Goal: Information Seeking & Learning: Learn about a topic

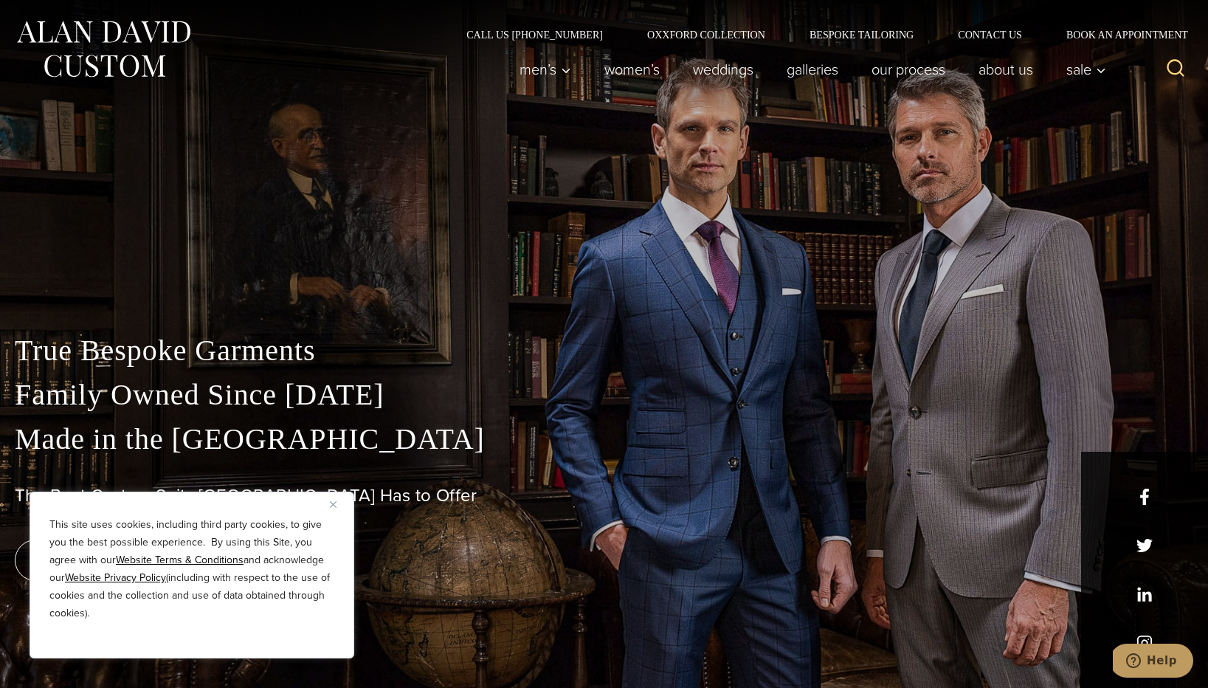
click at [331, 509] on button "Close" at bounding box center [339, 504] width 18 height 18
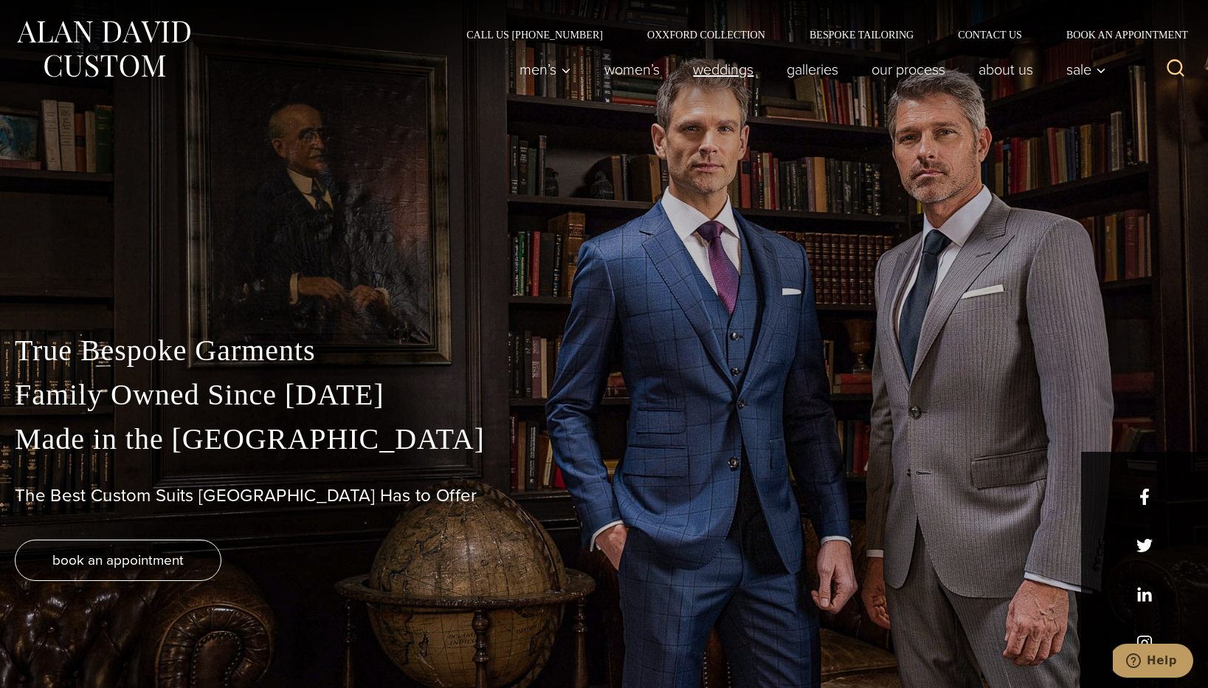
click at [721, 66] on link "weddings" at bounding box center [724, 70] width 94 height 30
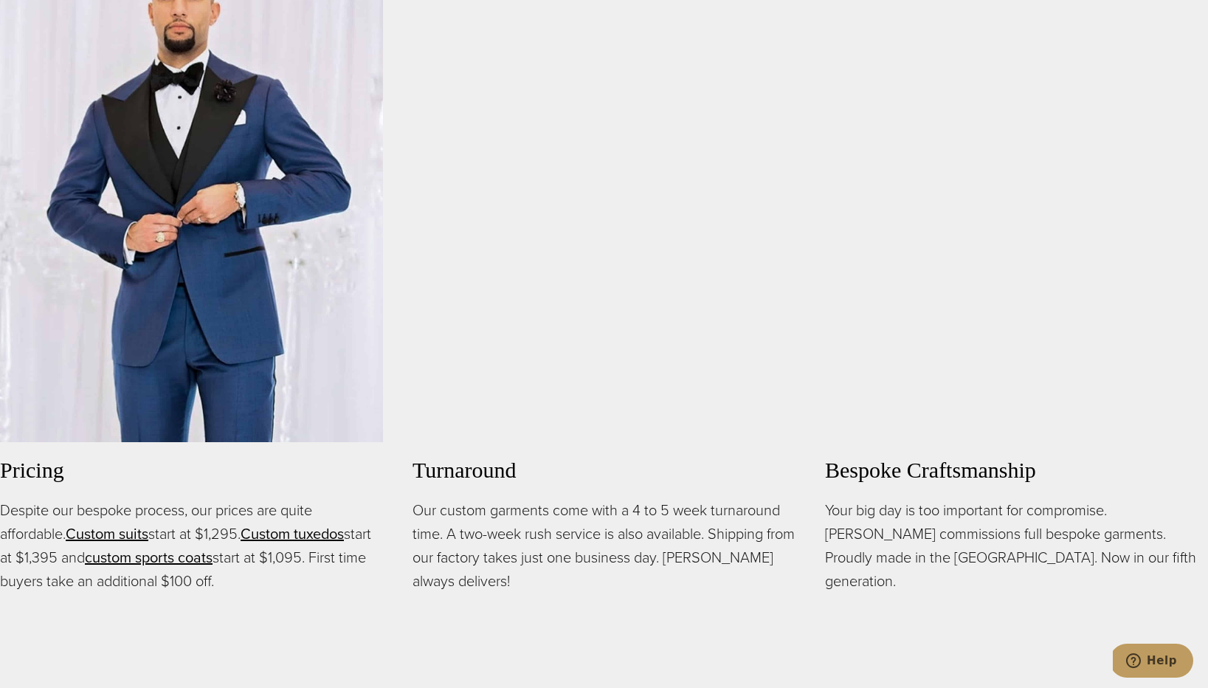
scroll to position [1096, 0]
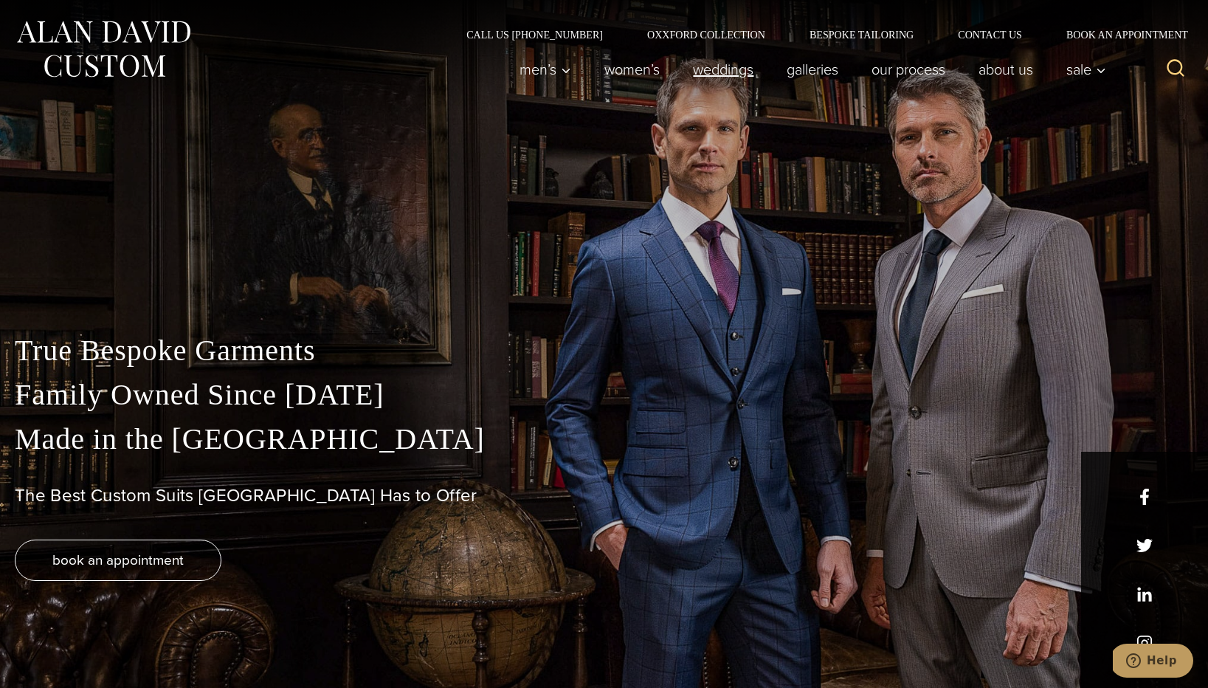
click at [718, 69] on link "weddings" at bounding box center [724, 70] width 94 height 30
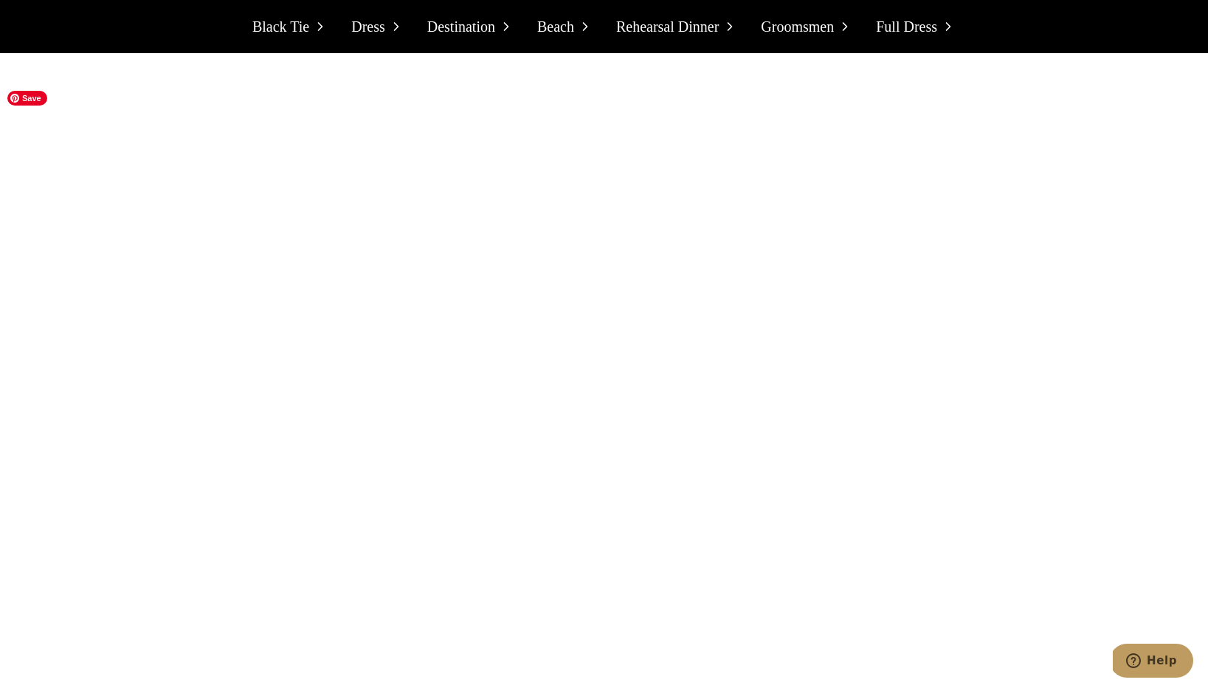
scroll to position [4438, 0]
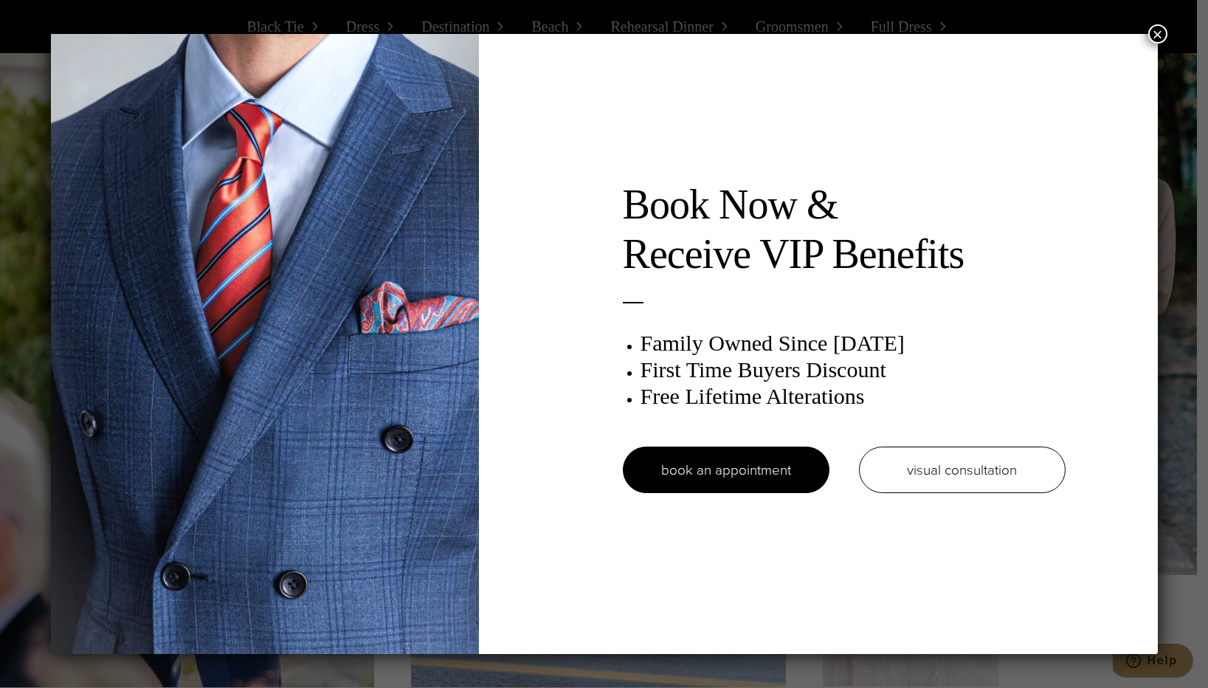
click at [1163, 35] on button "×" at bounding box center [1158, 33] width 19 height 19
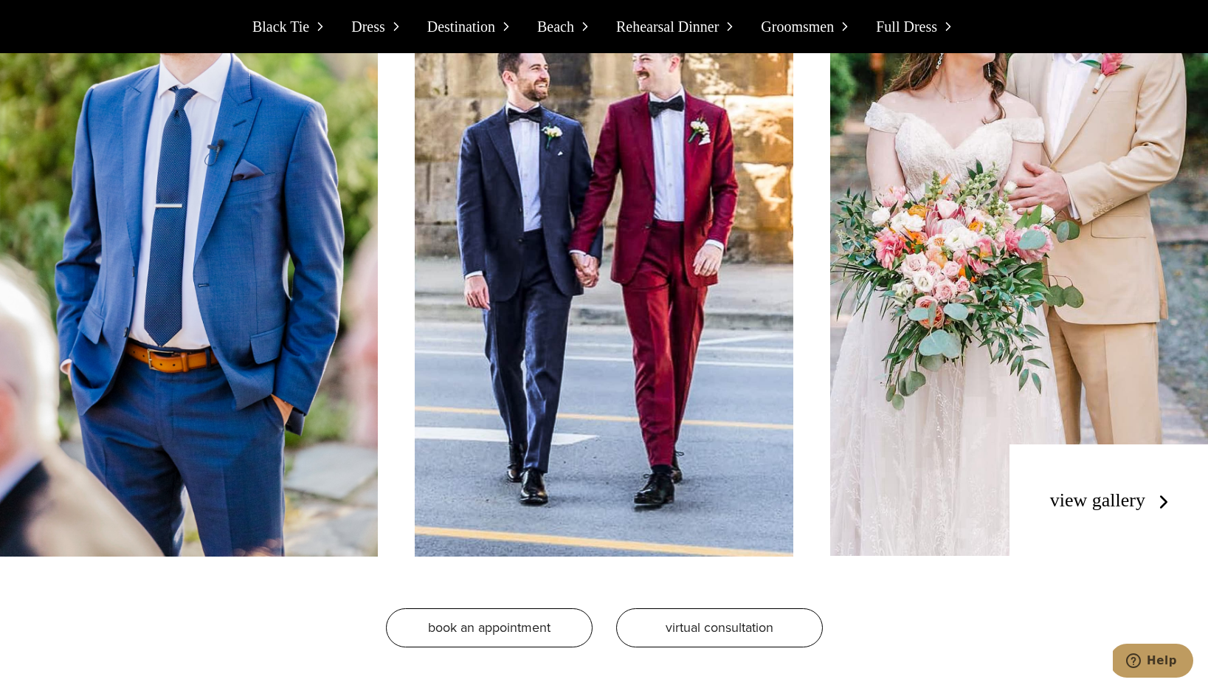
scroll to position [4602, 0]
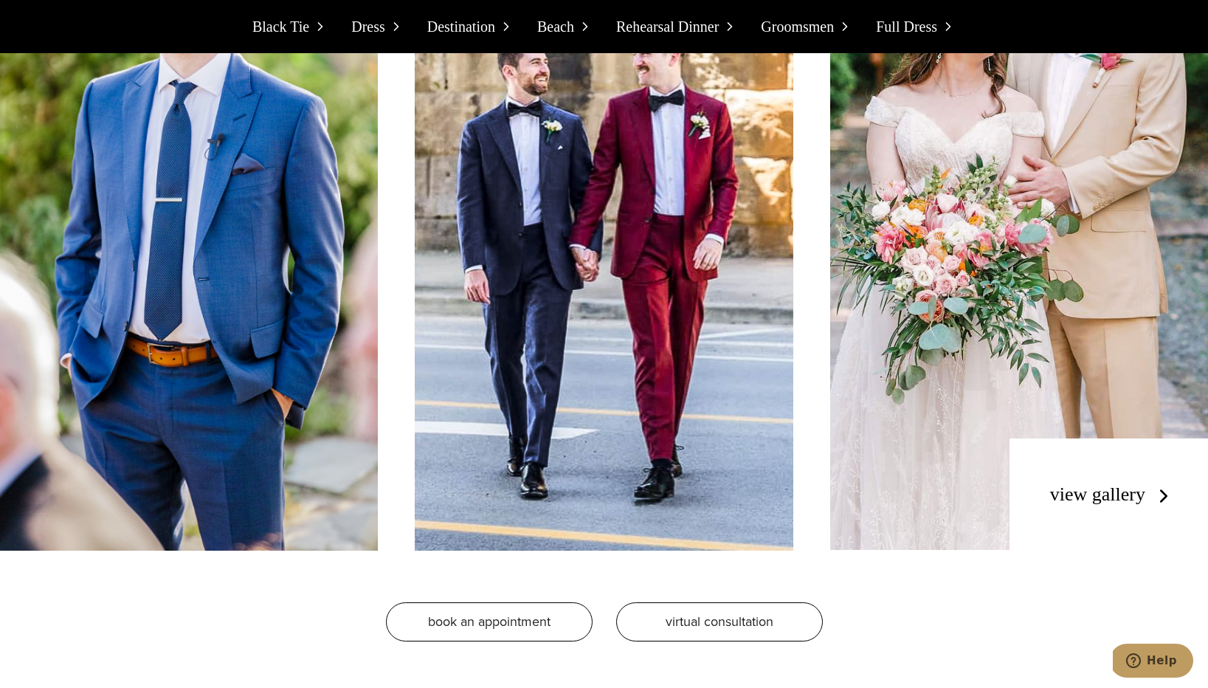
click at [1120, 494] on link "view gallery" at bounding box center [1113, 494] width 125 height 21
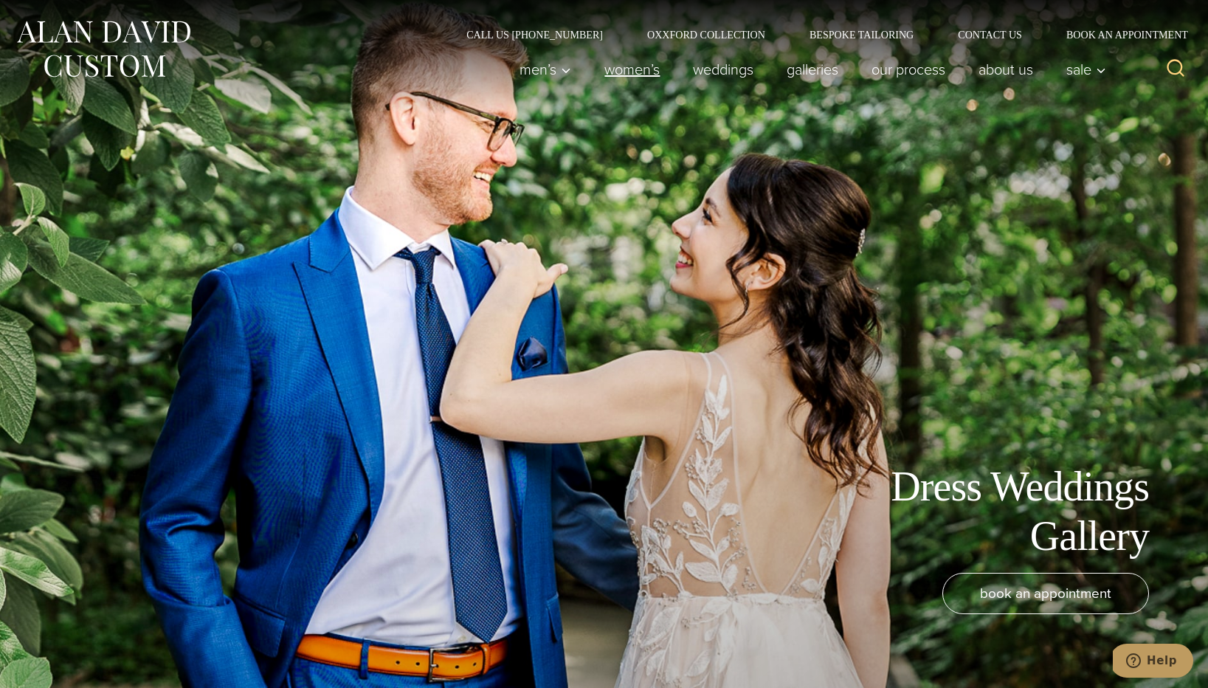
click at [645, 77] on link "Women’s" at bounding box center [632, 70] width 89 height 30
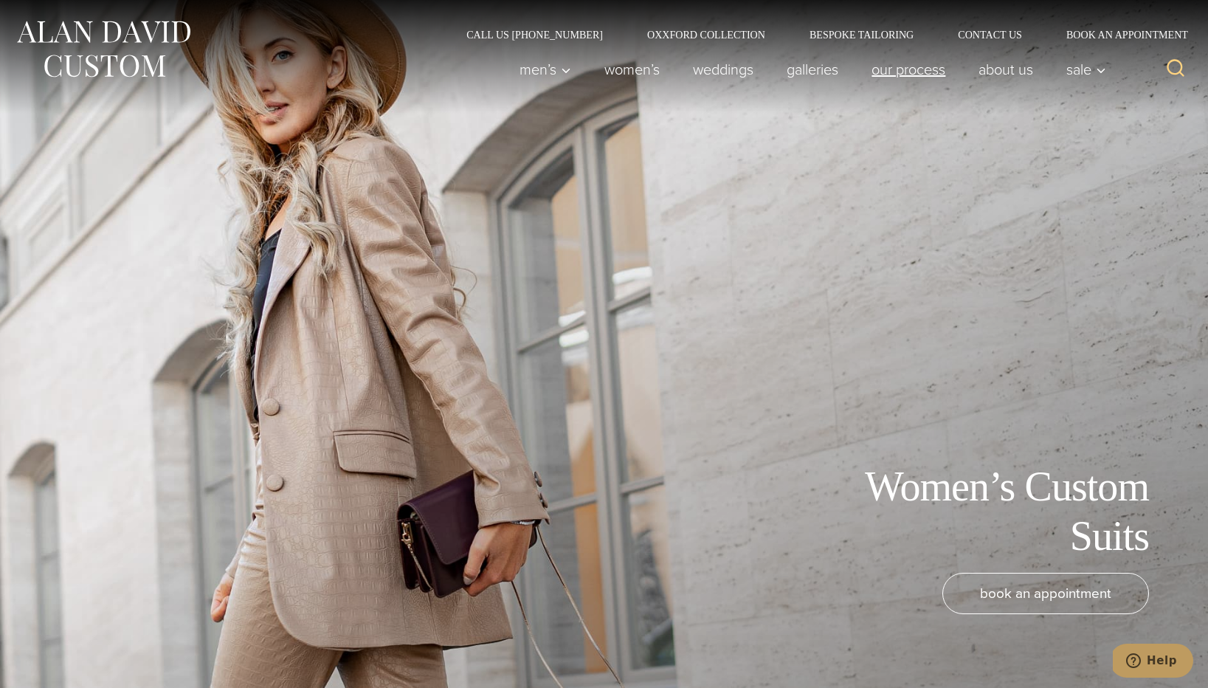
click at [917, 66] on link "Our Process" at bounding box center [909, 70] width 107 height 30
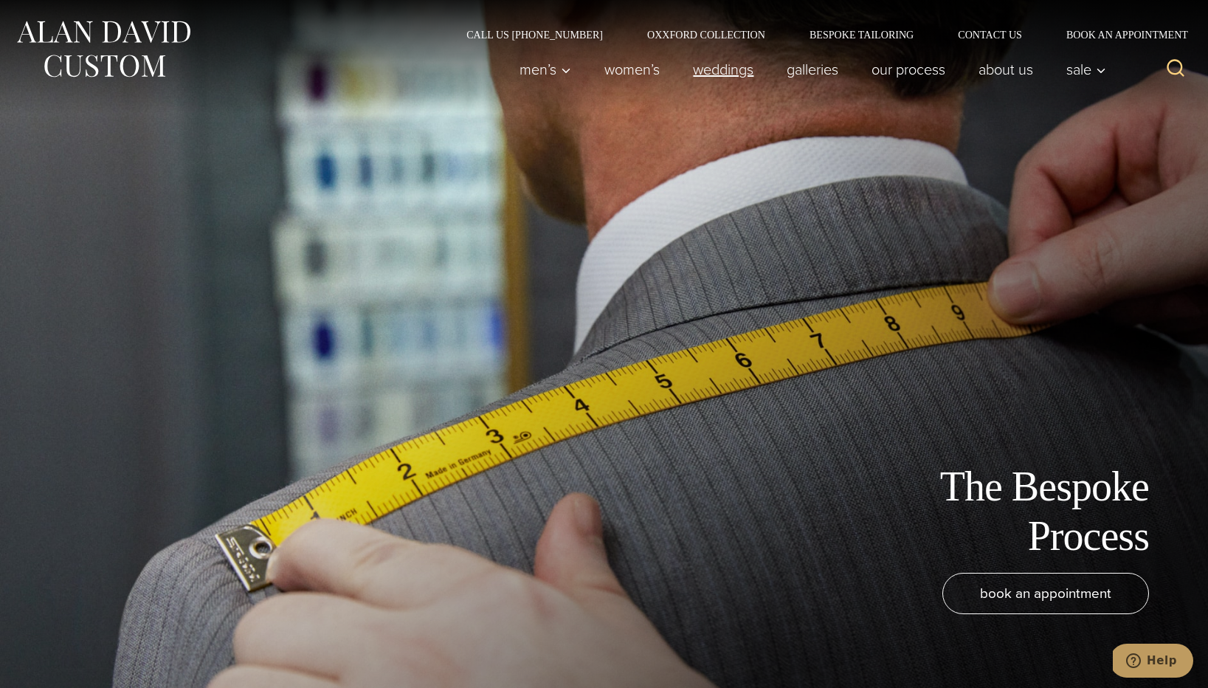
click at [728, 73] on link "weddings" at bounding box center [724, 70] width 94 height 30
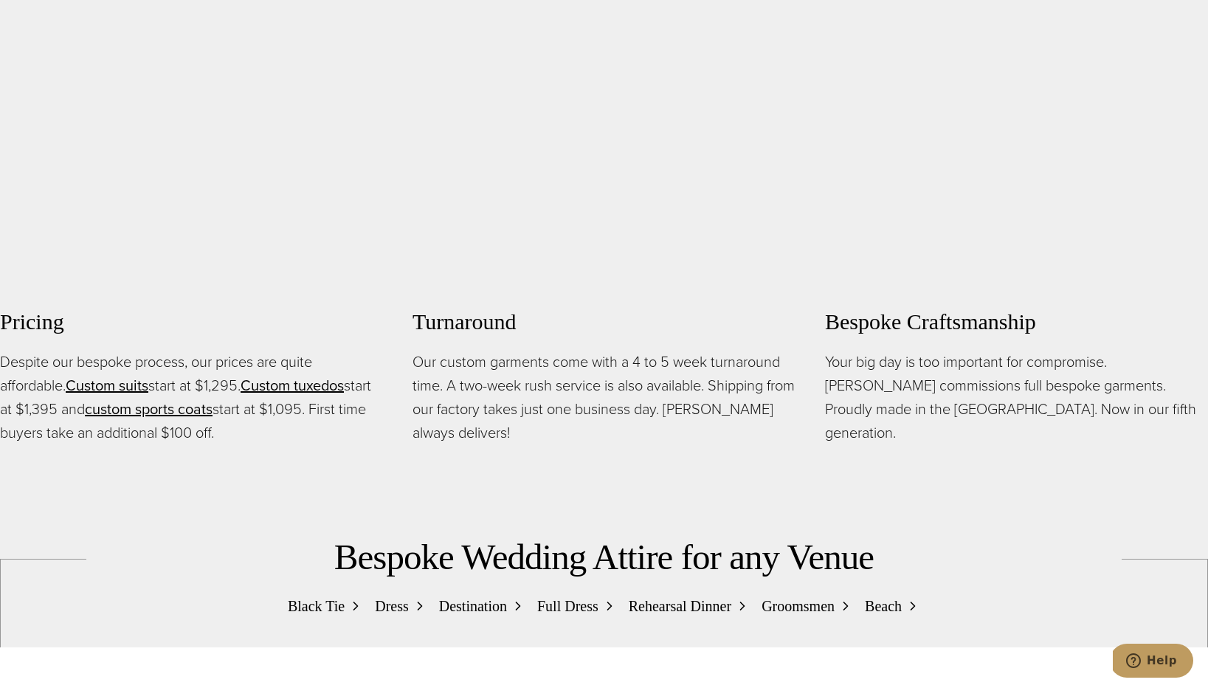
scroll to position [1234, 0]
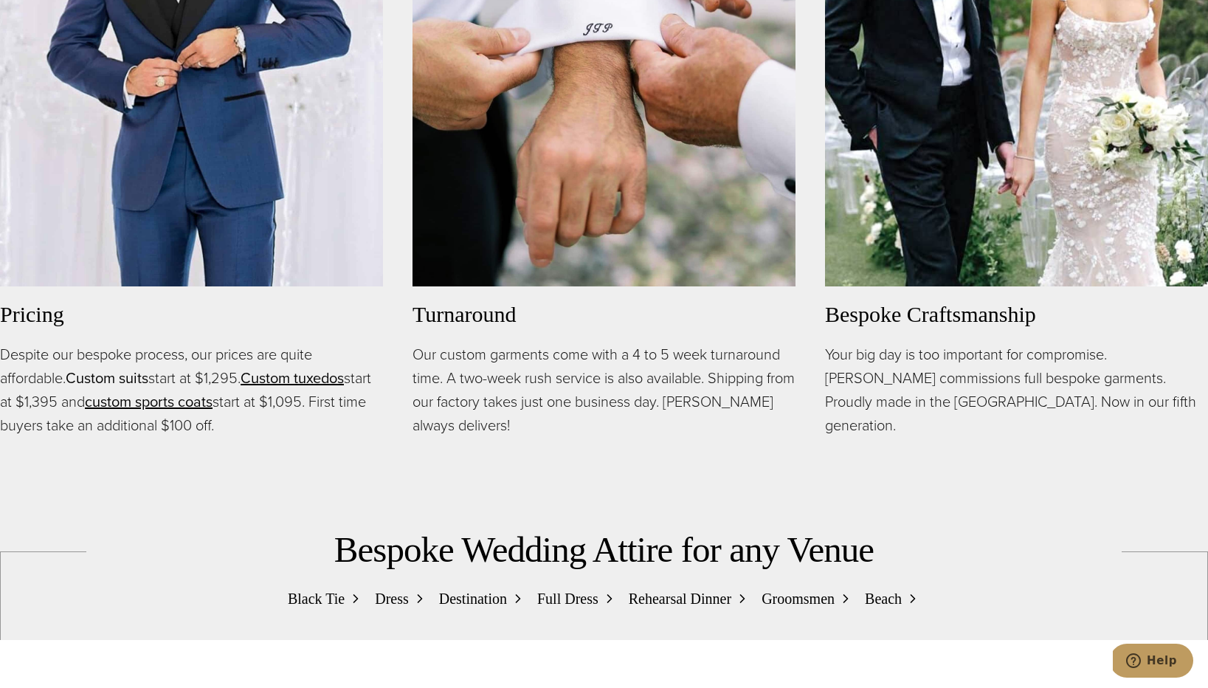
click at [139, 379] on link "Custom suits" at bounding box center [107, 378] width 83 height 22
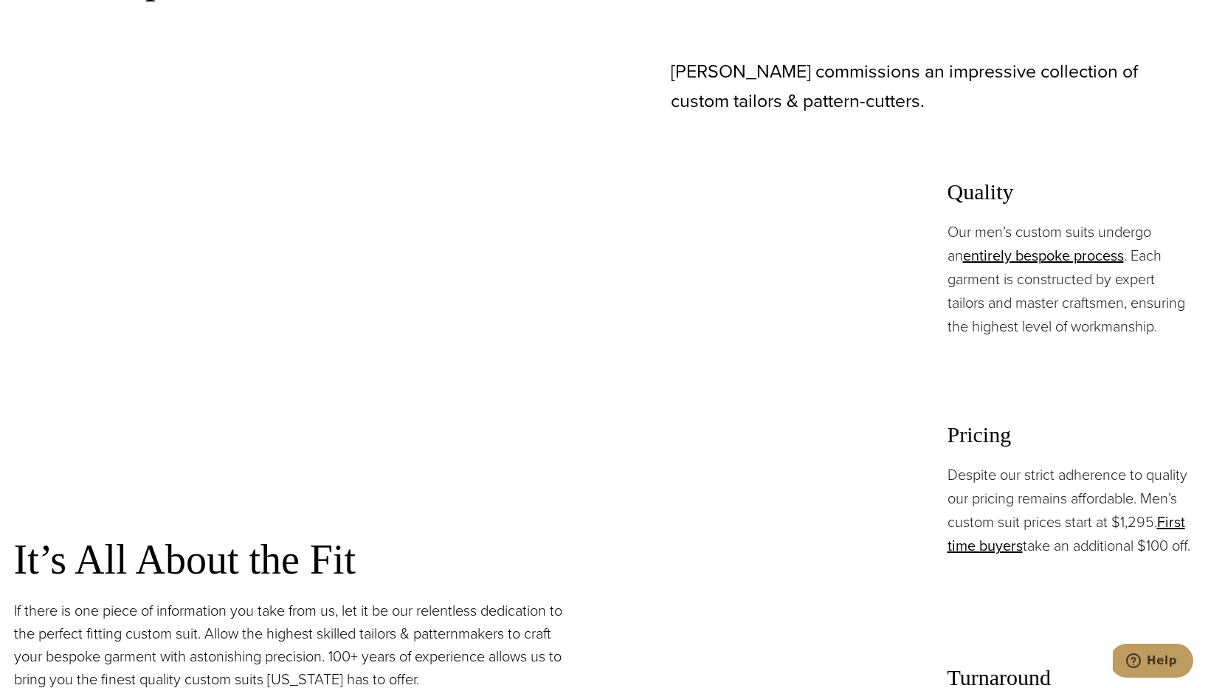
scroll to position [1017, 0]
